Goal: Transaction & Acquisition: Download file/media

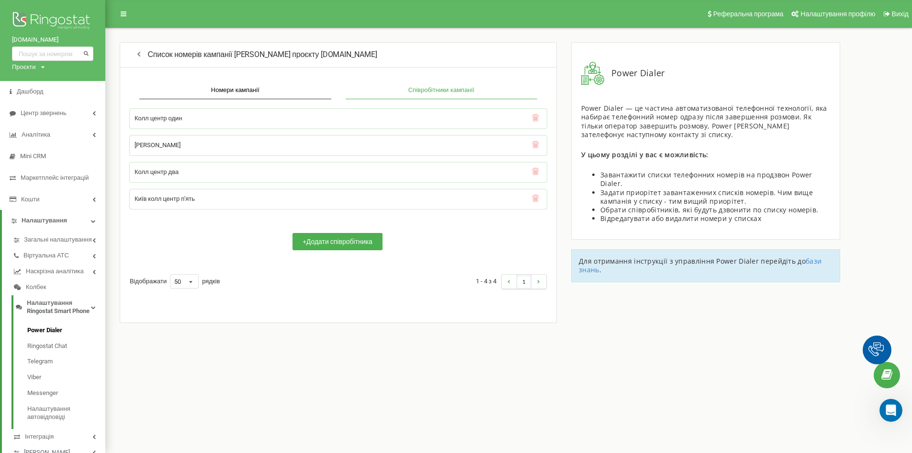
click at [26, 15] on img at bounding box center [52, 22] width 81 height 24
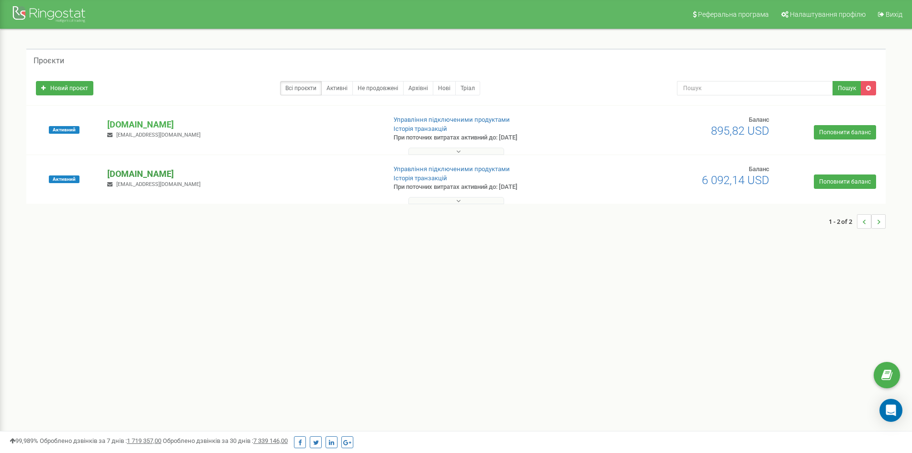
click at [132, 176] on p "[DOMAIN_NAME]" at bounding box center [242, 174] width 271 height 12
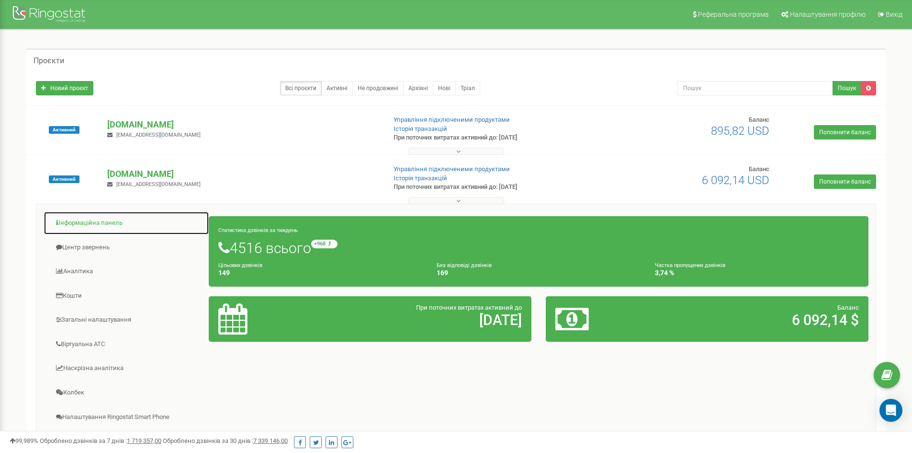
click at [103, 225] on link "Інформаційна панель" at bounding box center [127, 222] width 166 height 23
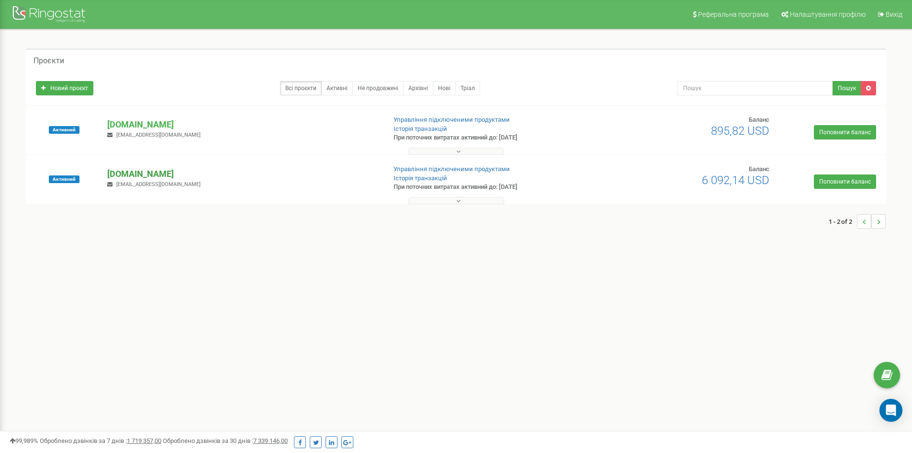
click at [147, 173] on p "[DOMAIN_NAME]" at bounding box center [242, 174] width 271 height 12
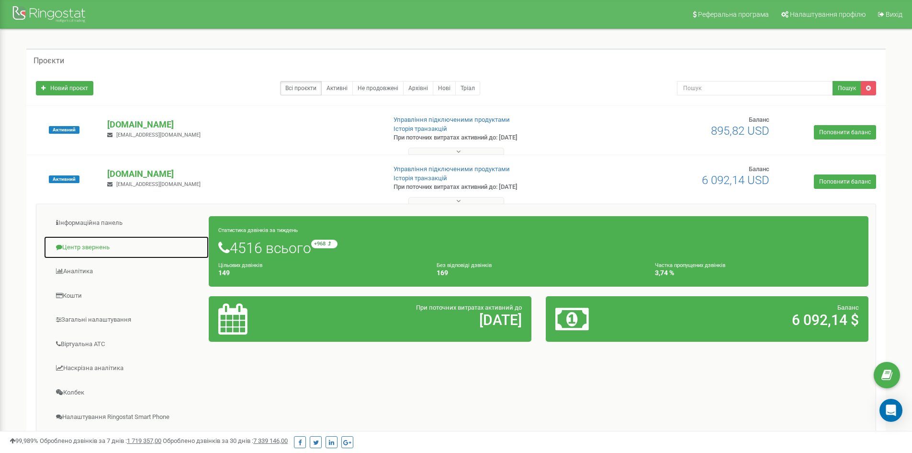
click at [96, 247] on link "Центр звернень" at bounding box center [127, 247] width 166 height 23
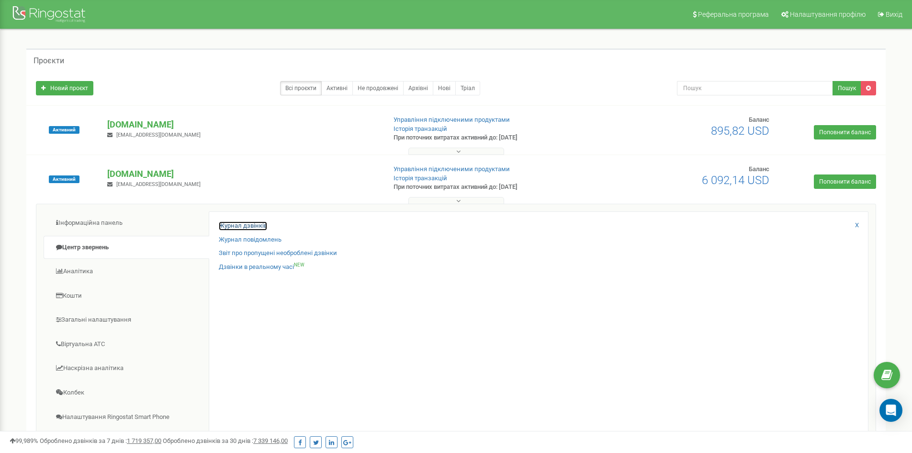
click at [230, 222] on link "Журнал дзвінків" at bounding box center [243, 225] width 48 height 9
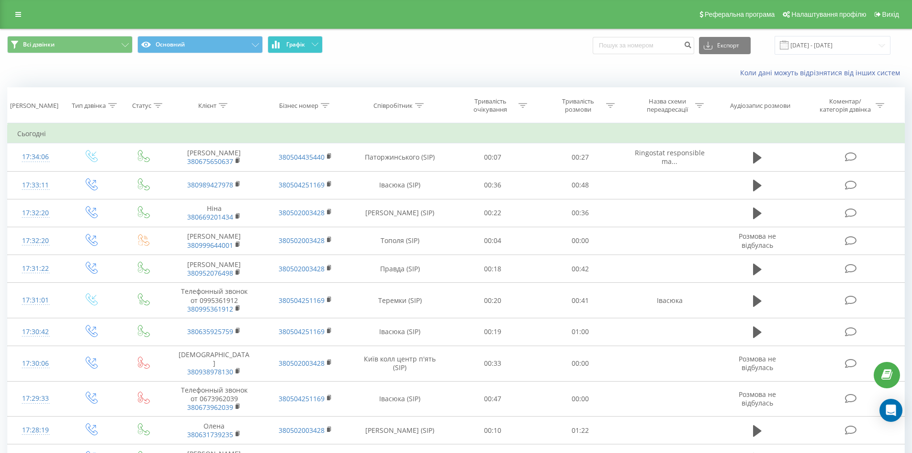
click at [296, 46] on span "Графік" at bounding box center [295, 44] width 19 height 7
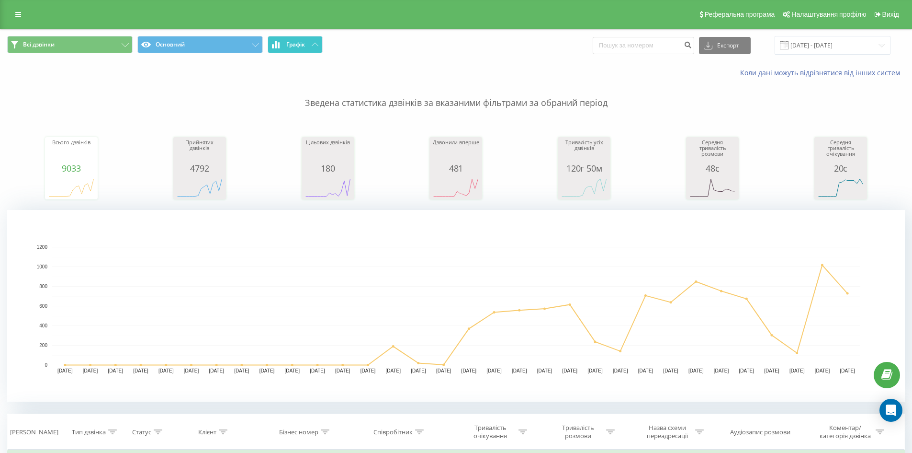
click at [304, 46] on span "Графік" at bounding box center [295, 44] width 19 height 7
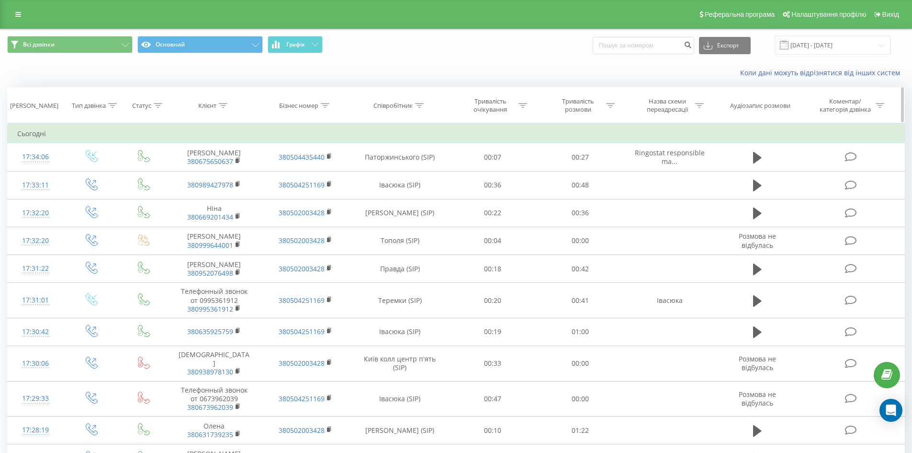
click at [416, 103] on icon at bounding box center [419, 105] width 9 height 5
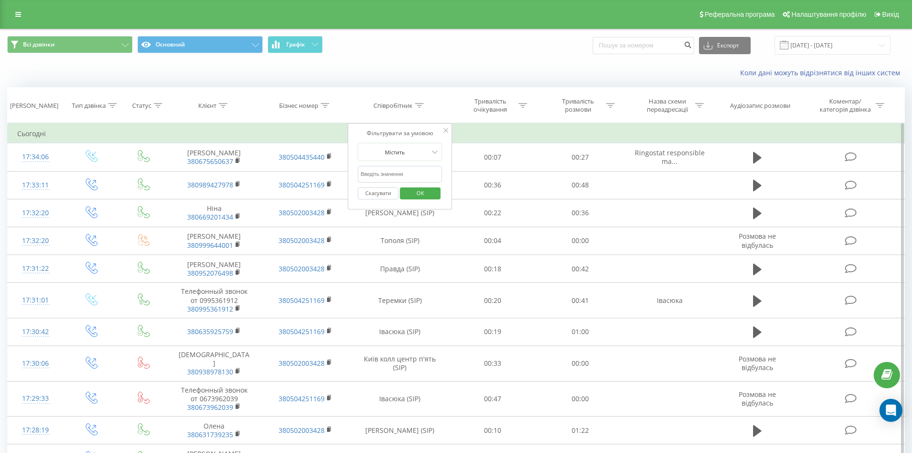
click at [403, 169] on input "text" at bounding box center [400, 174] width 84 height 17
click at [415, 192] on span "OK" at bounding box center [420, 192] width 27 height 15
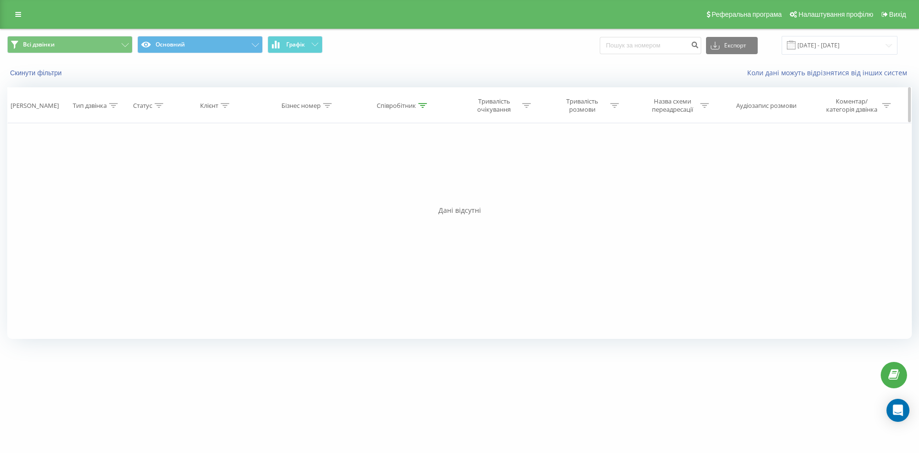
click at [420, 106] on icon at bounding box center [423, 105] width 9 height 5
click at [419, 171] on input "Колл центр п'ять" at bounding box center [403, 174] width 84 height 17
type input "Колл центр"
click at [495, 147] on div "Фільтрувати за умовою Дорівнює Введіть значення Скасувати OK Фільтрувати за умо…" at bounding box center [459, 230] width 905 height 215
click at [427, 193] on span "OK" at bounding box center [423, 192] width 27 height 15
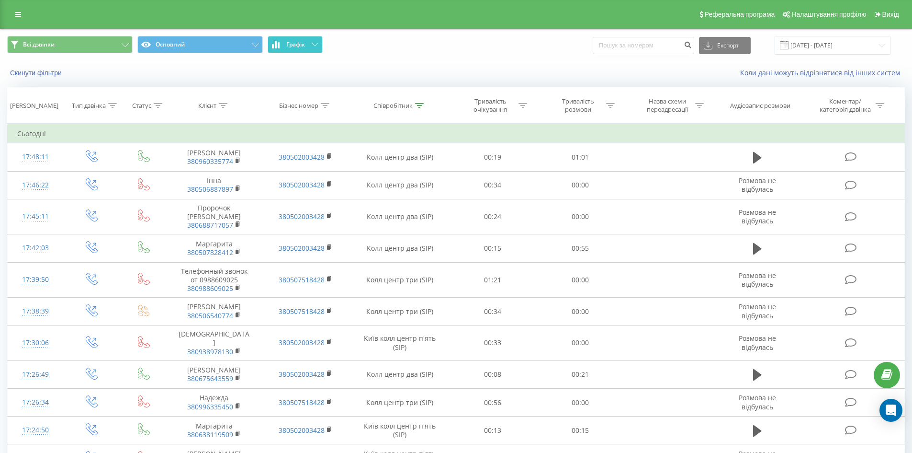
click at [309, 36] on button "Графік" at bounding box center [295, 44] width 55 height 17
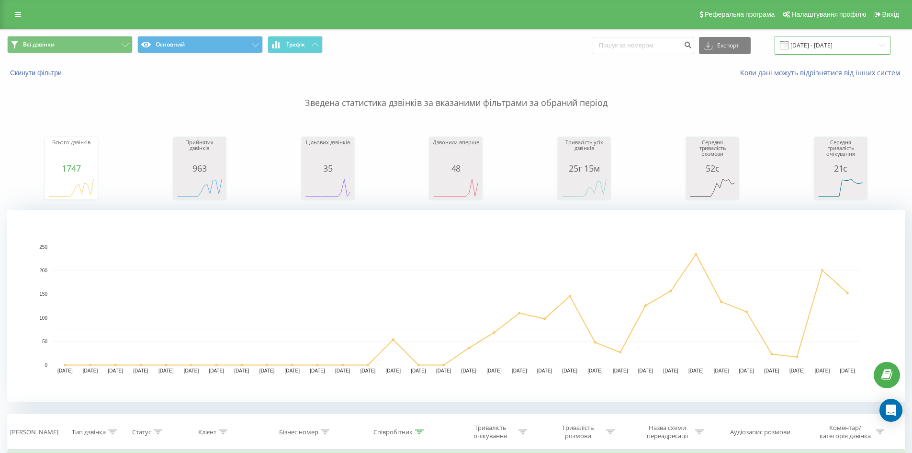
click at [843, 44] on input "19.07.2025 - 19.08.2025" at bounding box center [833, 45] width 116 height 19
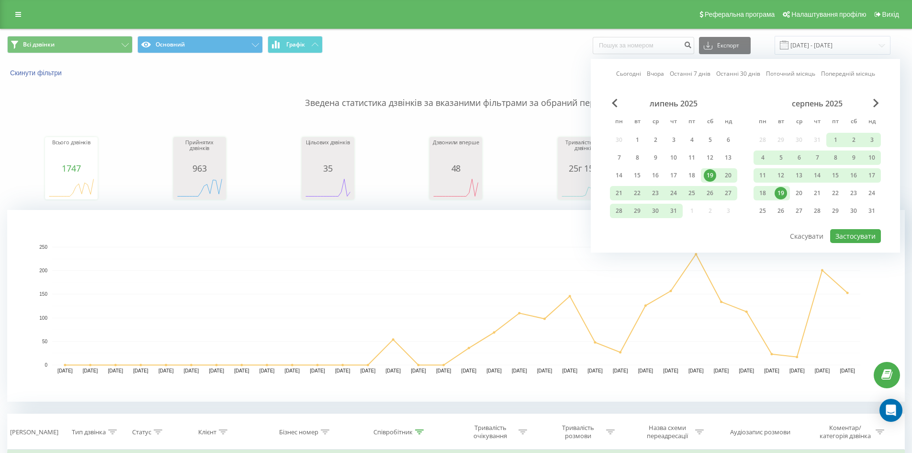
click at [781, 193] on div "19" at bounding box center [781, 193] width 12 height 12
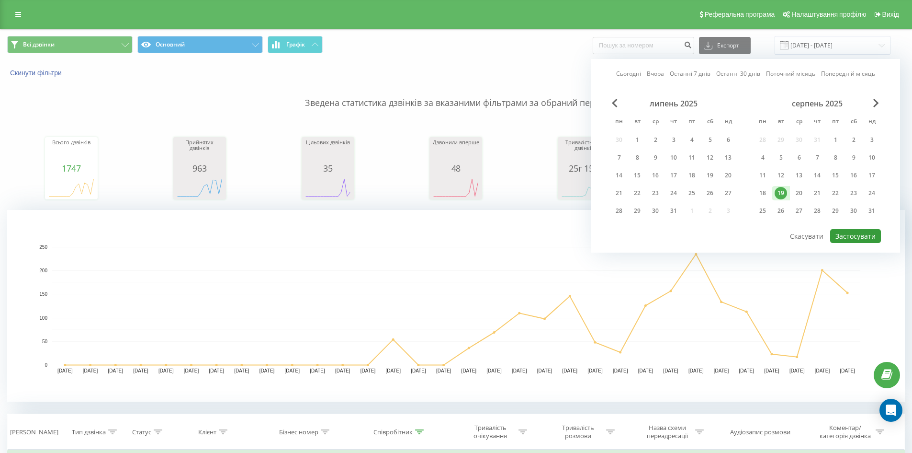
click at [877, 233] on button "Застосувати" at bounding box center [855, 236] width 51 height 14
type input "19.08.2025 - 19.08.2025"
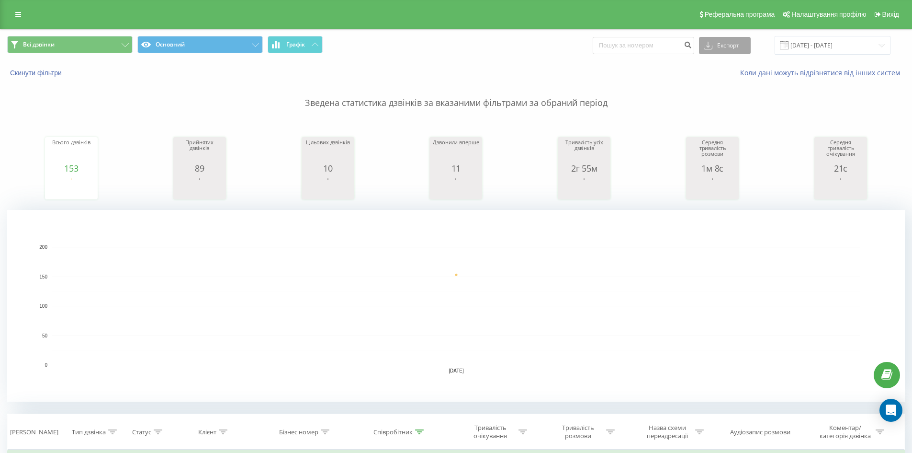
click at [736, 42] on button "Експорт" at bounding box center [725, 45] width 52 height 17
click at [747, 81] on div ".xls" at bounding box center [725, 80] width 51 height 17
